Goal: Transaction & Acquisition: Download file/media

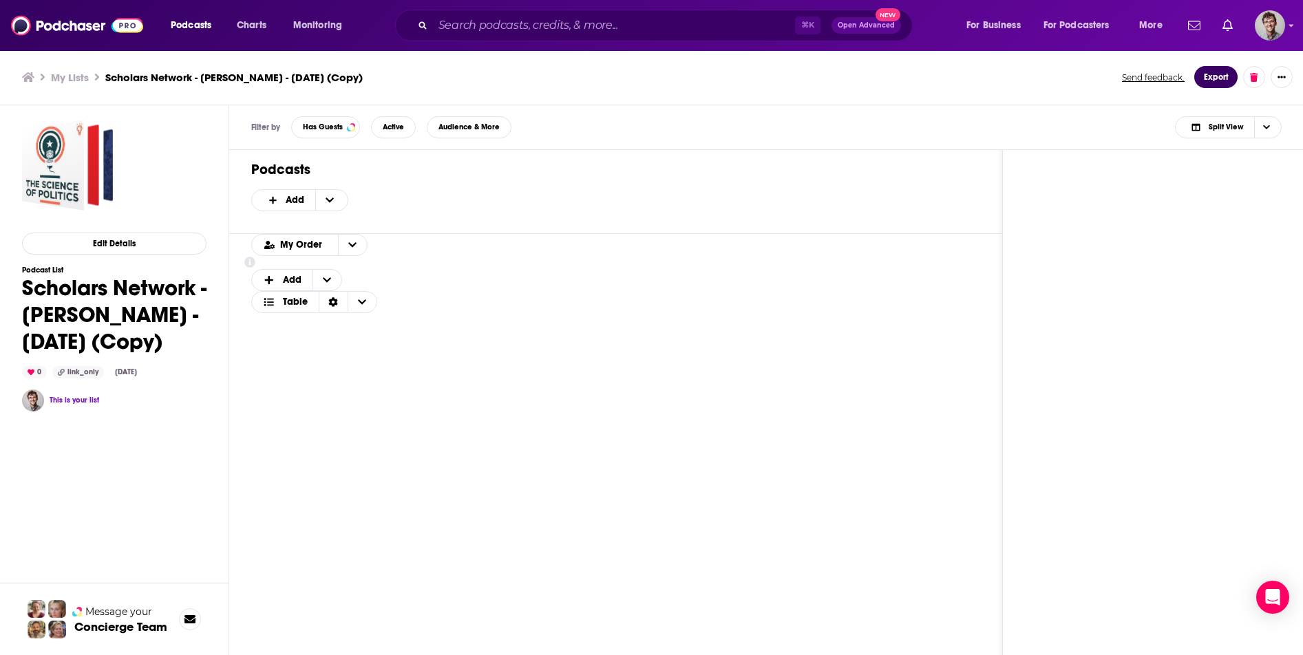
drag, startPoint x: 1231, startPoint y: 71, endPoint x: 1242, endPoint y: 94, distance: 25.0
click at [1231, 71] on button "Export" at bounding box center [1215, 77] width 43 height 22
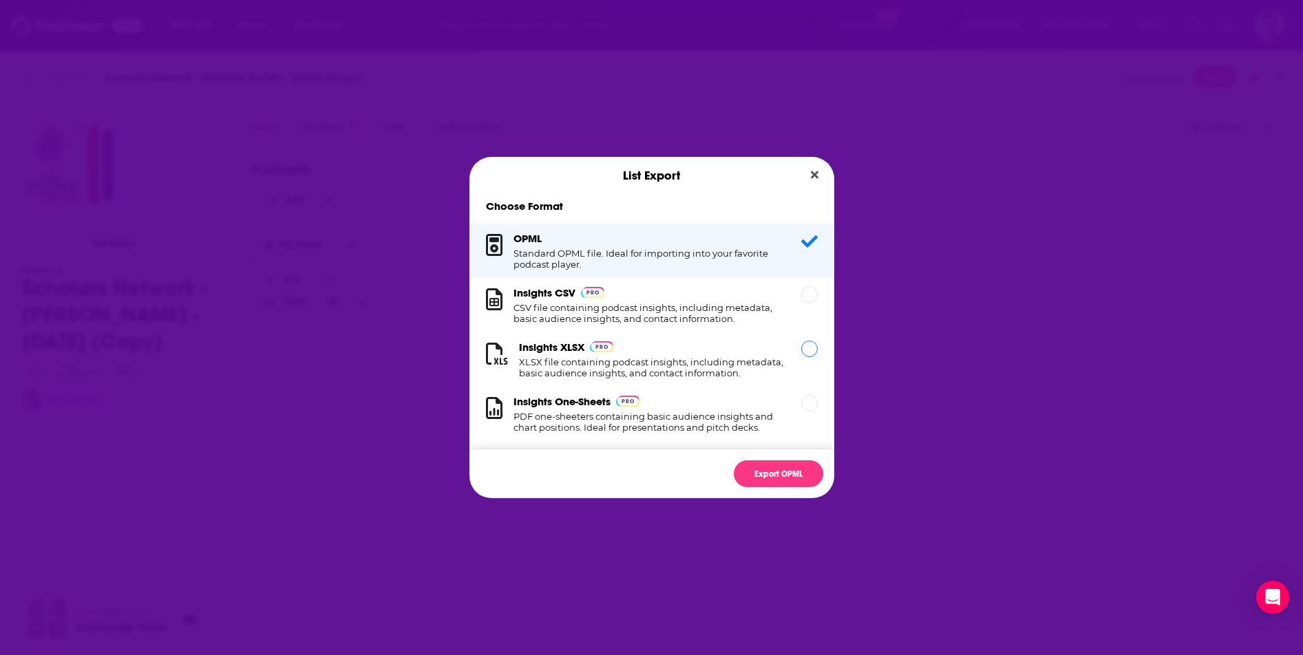
click at [673, 357] on h1 "XLSX file containing podcast insights, including metadata, basic audience insig…" at bounding box center [652, 368] width 266 height 22
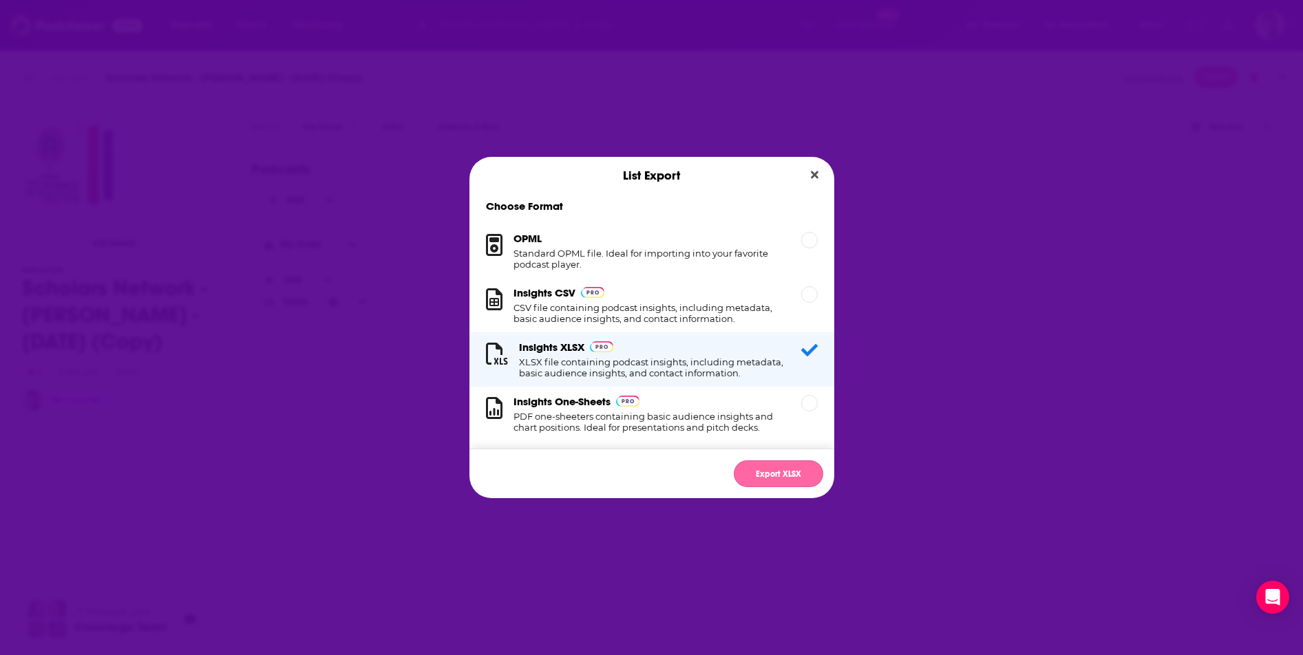
click at [770, 465] on button "Export XLSX" at bounding box center [778, 473] width 89 height 27
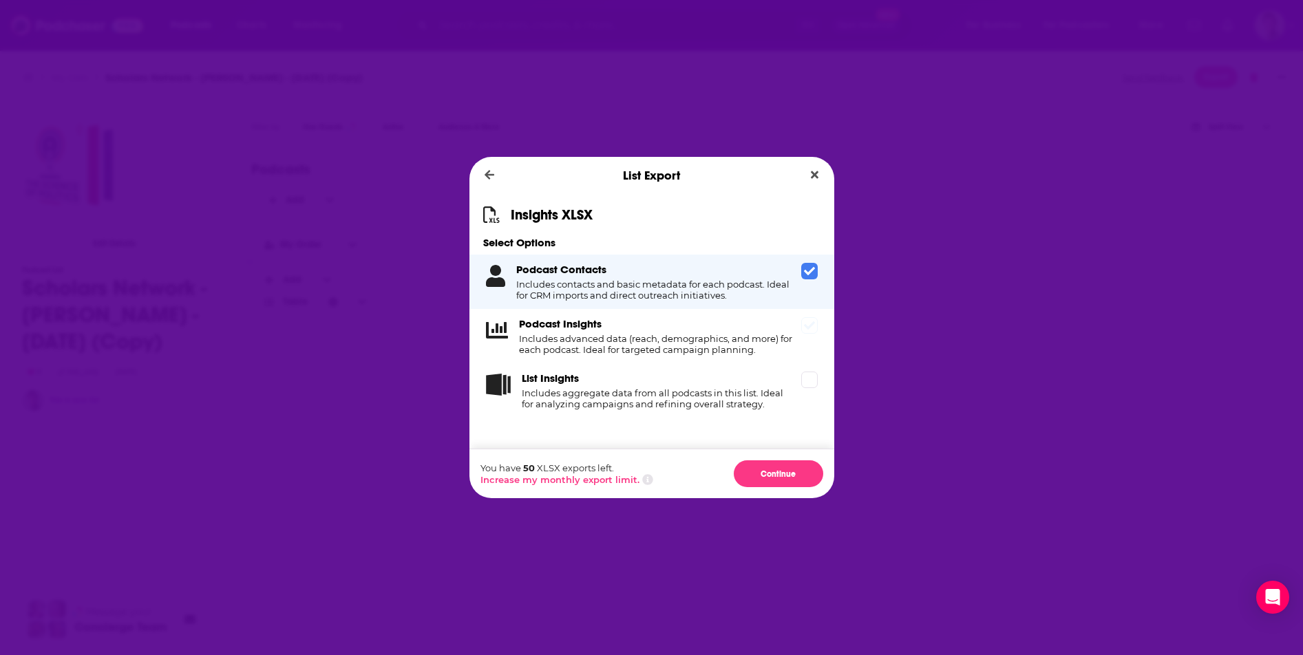
click at [814, 324] on icon "Dialog" at bounding box center [809, 325] width 11 height 8
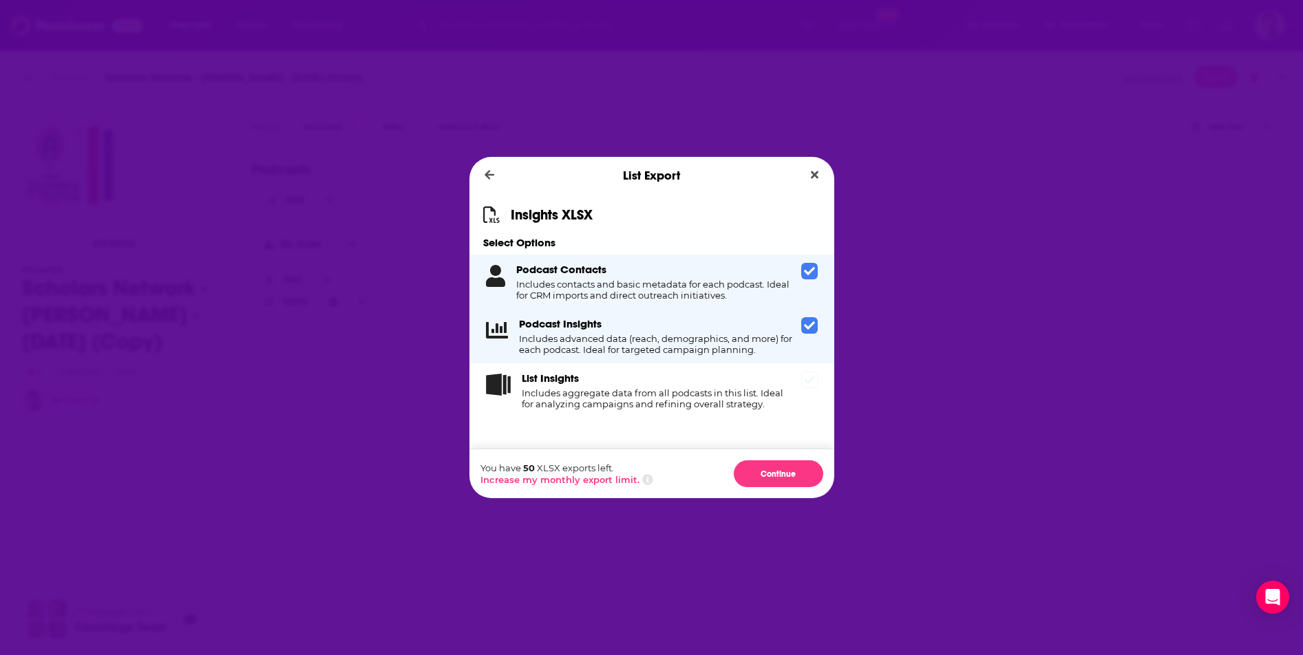
click at [805, 381] on icon "Dialog" at bounding box center [809, 379] width 11 height 11
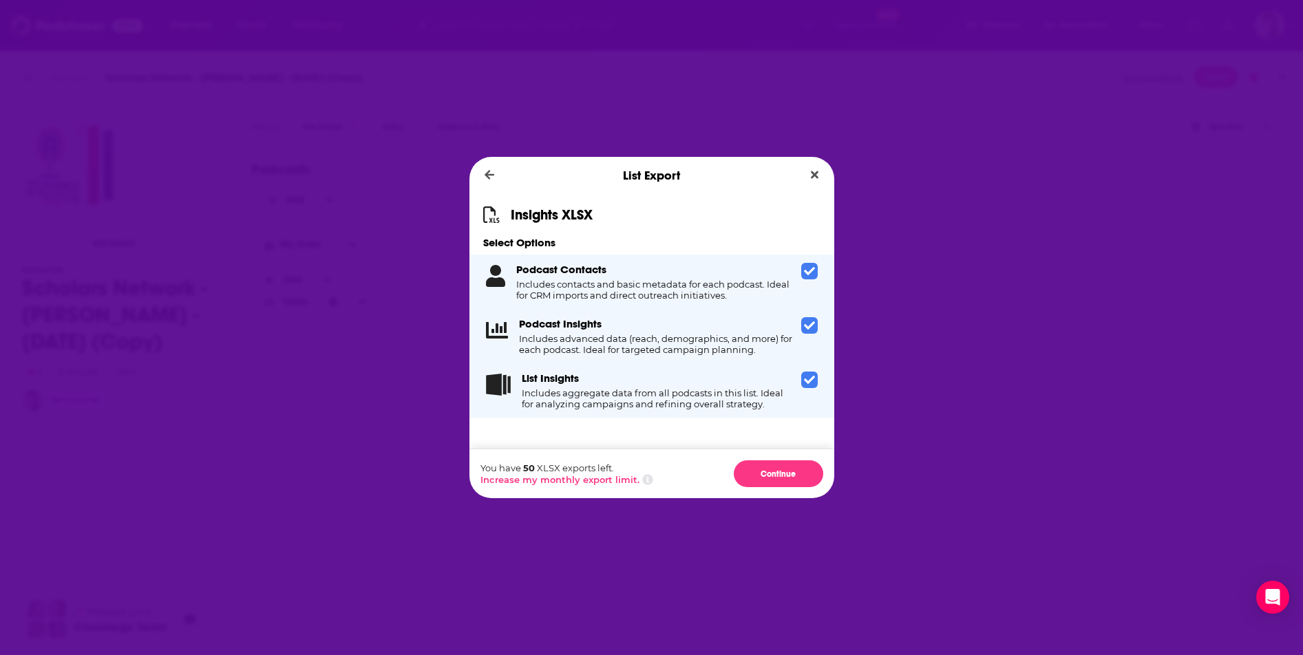
click at [809, 374] on icon "Dialog" at bounding box center [809, 379] width 11 height 11
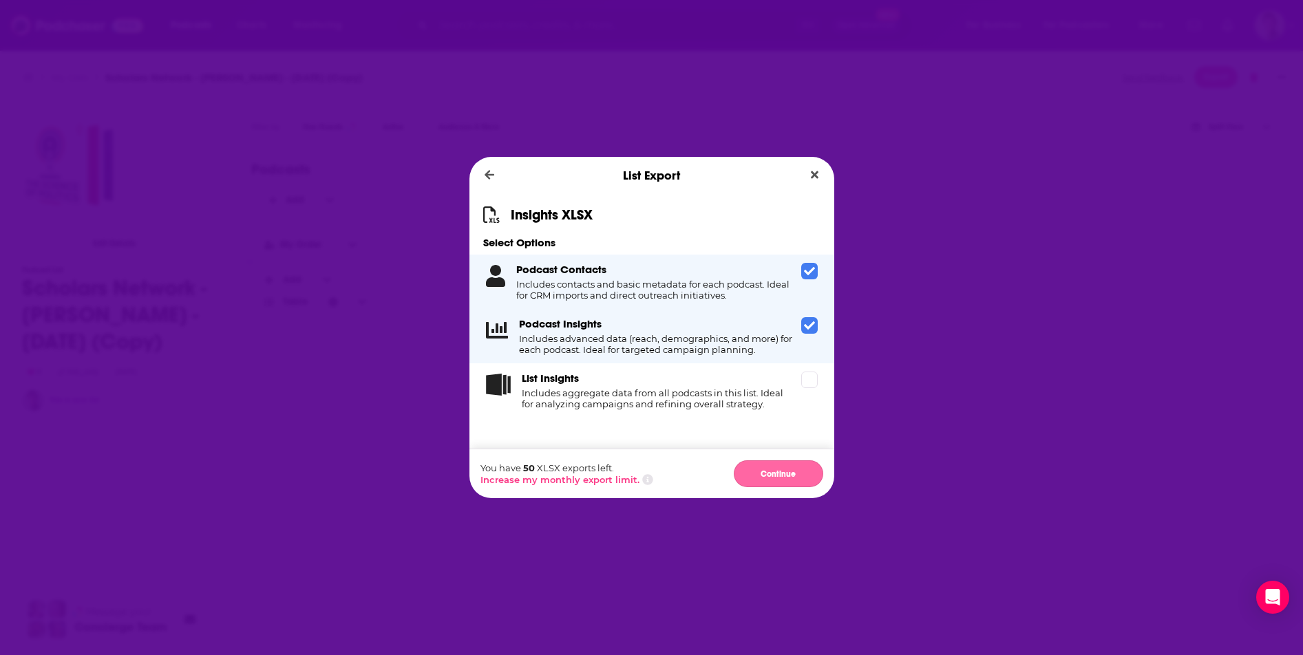
click at [783, 485] on button "Continue" at bounding box center [778, 473] width 89 height 27
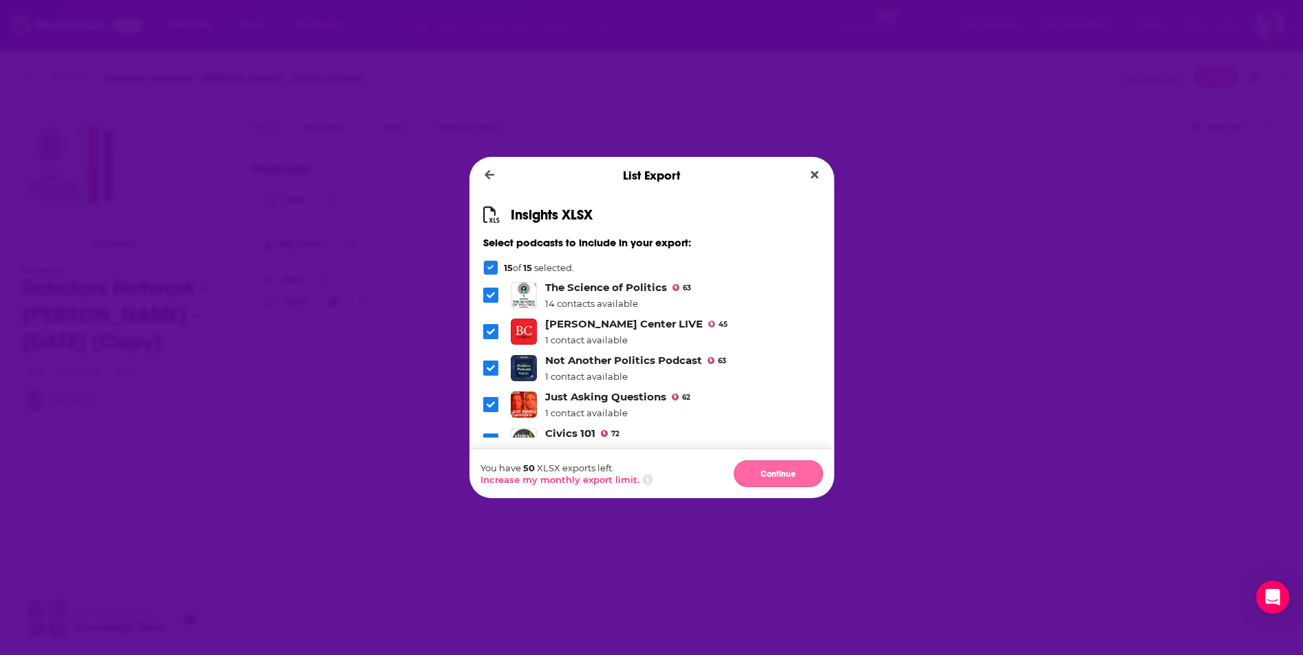
click at [788, 469] on button "Continue" at bounding box center [778, 473] width 89 height 27
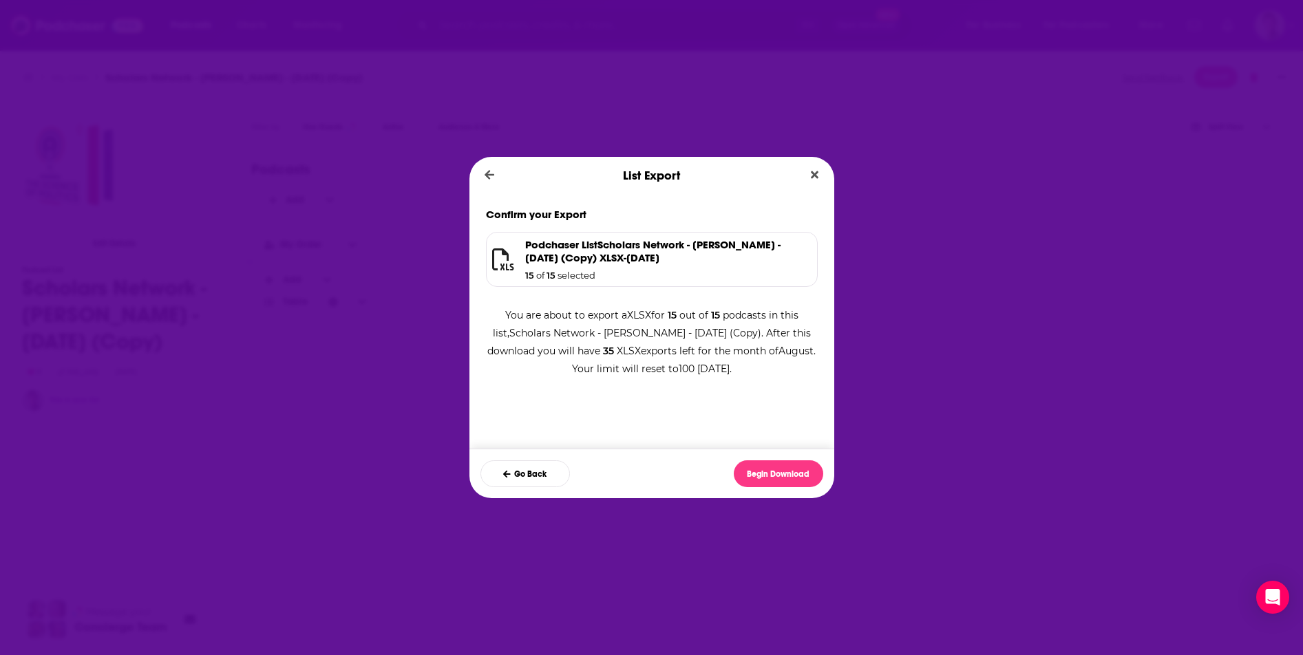
click at [789, 489] on div "Go Back Begin Download" at bounding box center [651, 474] width 365 height 50
click at [788, 480] on button "Begin Download" at bounding box center [778, 473] width 89 height 27
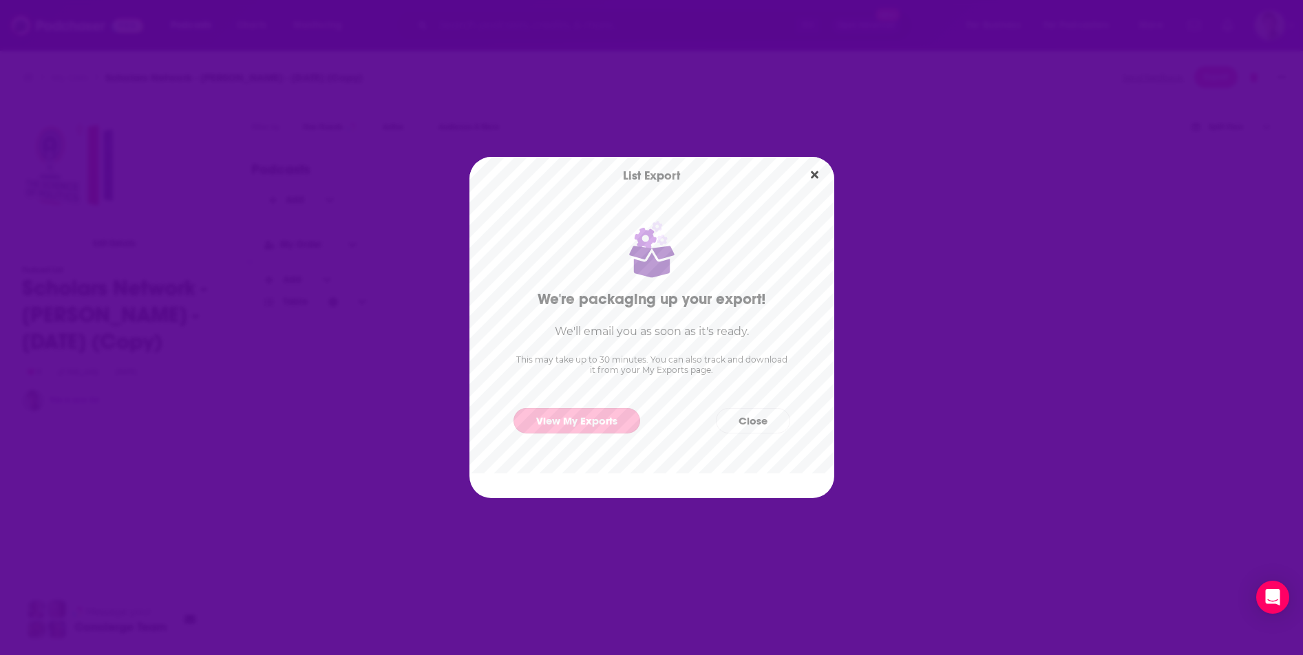
click at [614, 414] on link "View My Exports" at bounding box center [576, 420] width 127 height 25
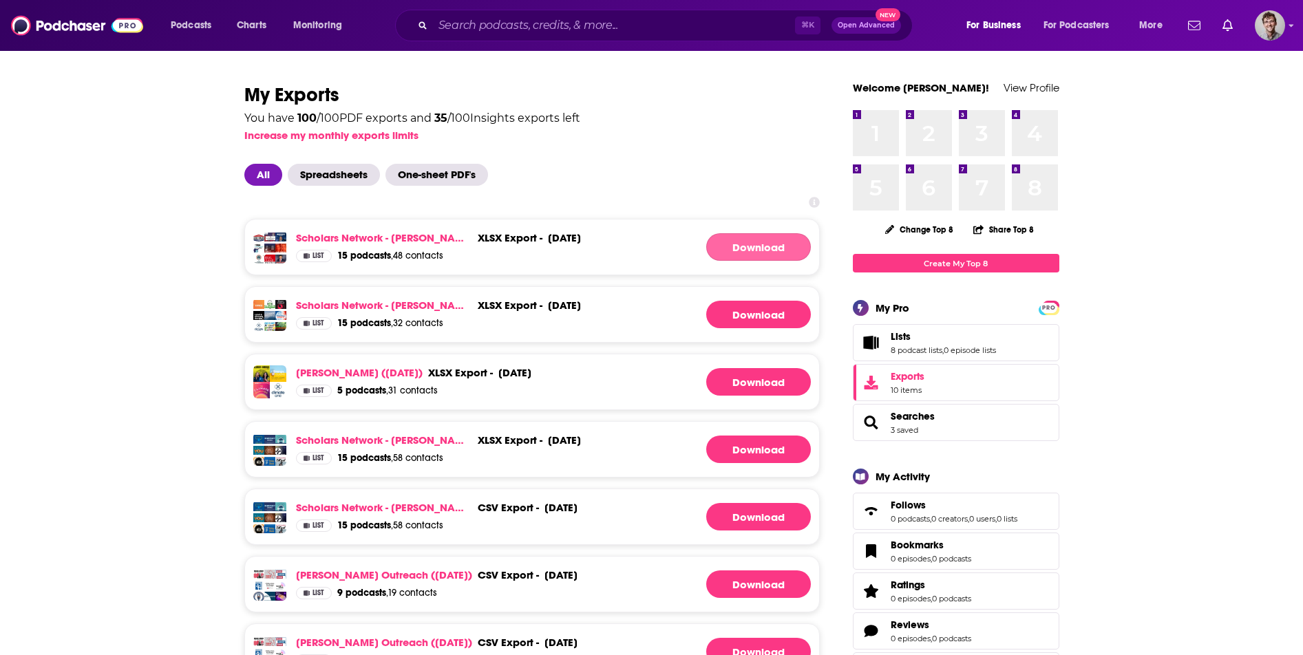
click at [785, 242] on link "Download" at bounding box center [758, 247] width 105 height 28
